Goal: Check status: Check status

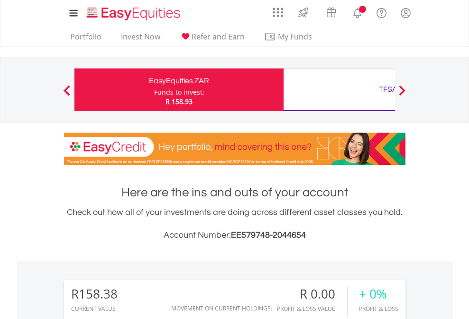
scroll to position [91, 149]
click at [154, 90] on div "Funds to invest:" at bounding box center [179, 91] width 50 height 9
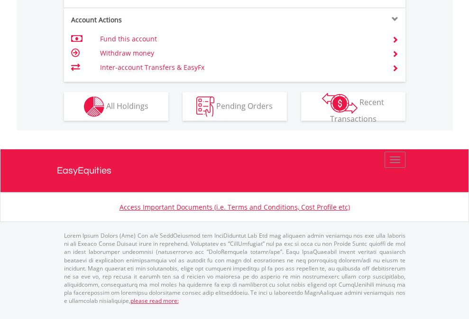
scroll to position [910, 0]
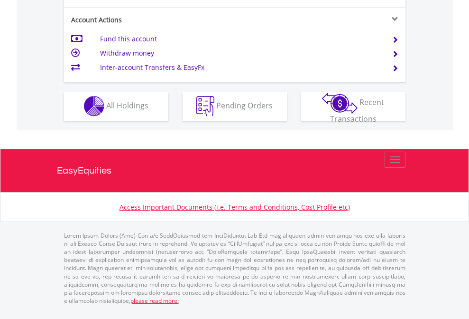
scroll to position [888, 0]
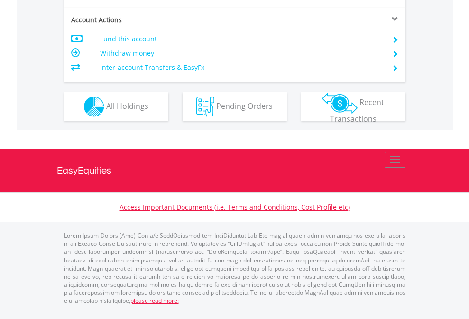
scroll to position [891, 0]
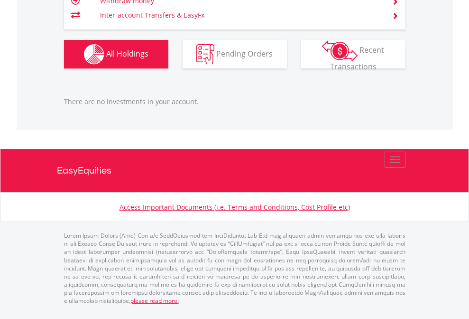
scroll to position [91, 149]
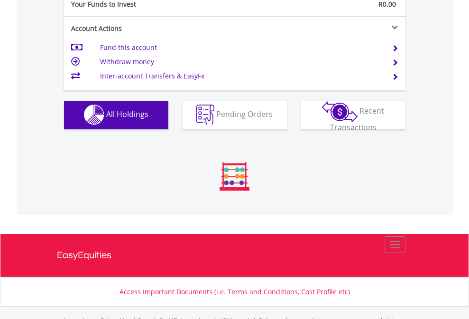
scroll to position [940, 0]
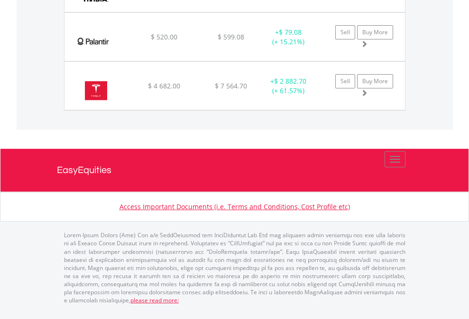
scroll to position [91, 149]
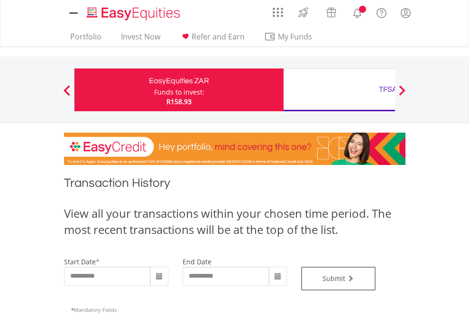
type input "**********"
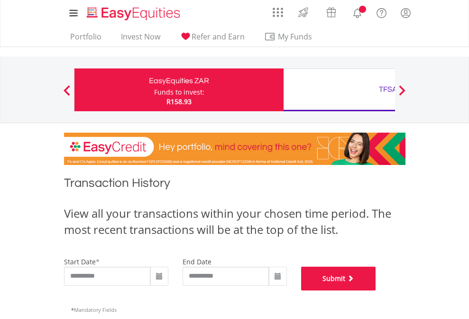
click at [376, 290] on button "Submit" at bounding box center [338, 278] width 75 height 24
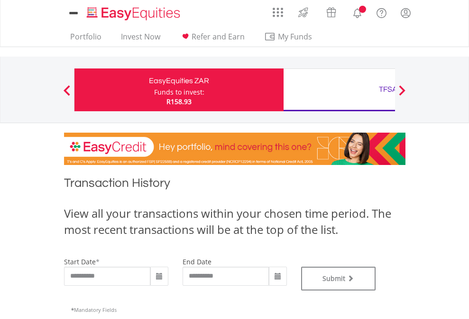
click at [339, 90] on div "TFSA" at bounding box center [389, 89] width 198 height 13
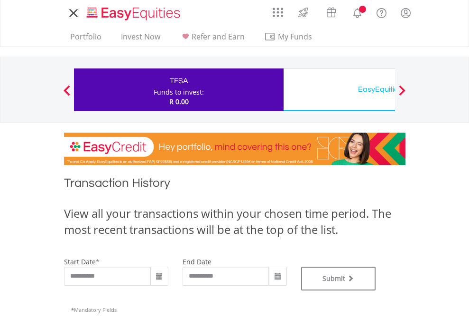
type input "**********"
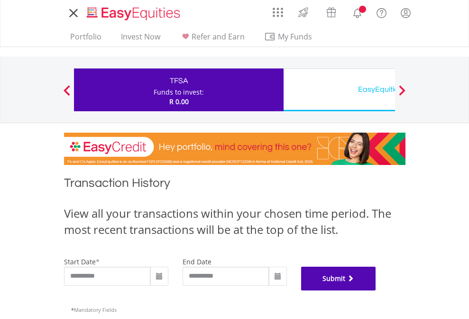
click at [376, 290] on button "Submit" at bounding box center [338, 278] width 75 height 24
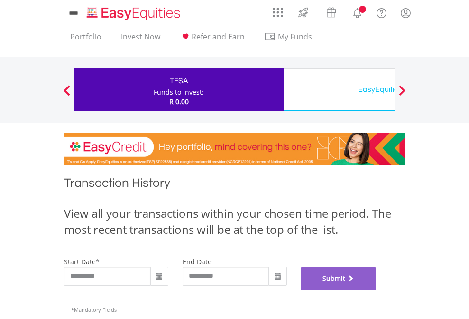
scroll to position [385, 0]
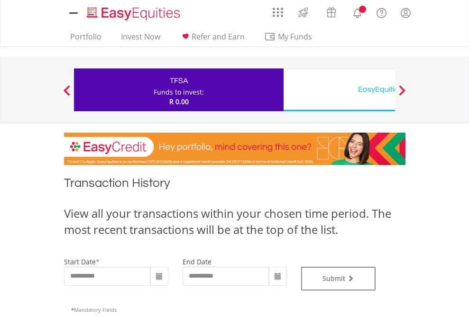
click at [339, 90] on div "EasyEquities USD" at bounding box center [389, 89] width 198 height 13
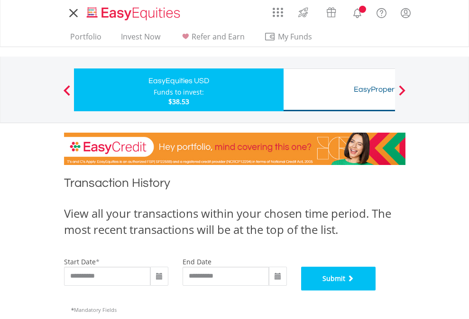
click at [376, 290] on button "Submit" at bounding box center [338, 278] width 75 height 24
